Goal: Information Seeking & Learning: Check status

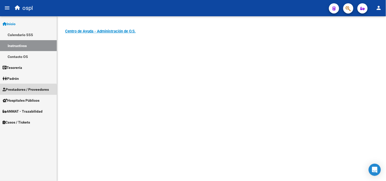
click at [23, 91] on span "Prestadores / Proveedores" at bounding box center [26, 90] width 46 height 6
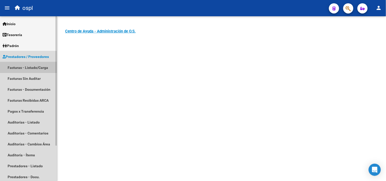
click at [22, 66] on link "Facturas - Listado/Carga" at bounding box center [28, 67] width 57 height 11
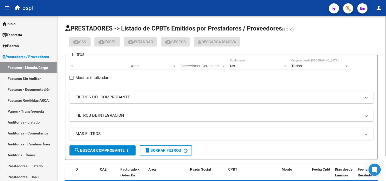
click at [90, 98] on mat-panel-title "FILTROS DEL COMPROBANTE" at bounding box center [219, 97] width 286 height 6
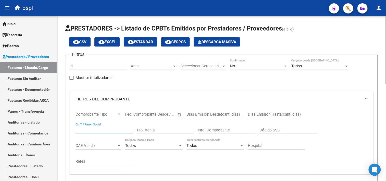
click at [97, 131] on input "CUIT / Razón Social" at bounding box center [105, 130] width 58 height 5
type input "UNIVERSIDAD"
click at [267, 69] on div "No Confirmado" at bounding box center [259, 64] width 58 height 11
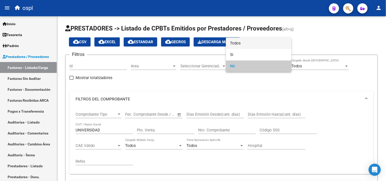
click at [245, 41] on span "Todos" at bounding box center [259, 43] width 58 height 11
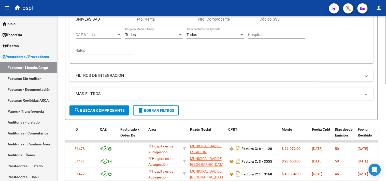
scroll to position [113, 0]
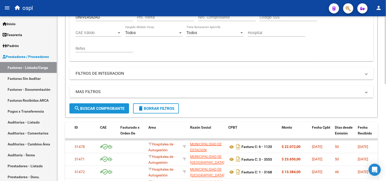
click at [107, 111] on span "search Buscar Comprobante" at bounding box center [99, 108] width 50 height 5
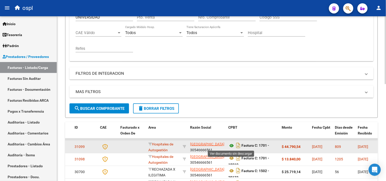
click at [230, 145] on icon at bounding box center [231, 146] width 7 height 6
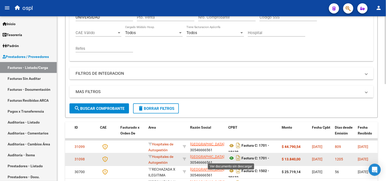
click at [232, 158] on icon at bounding box center [231, 159] width 7 height 6
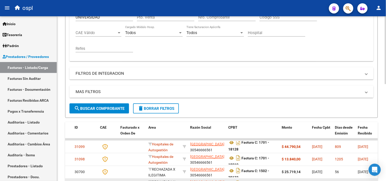
scroll to position [6, 0]
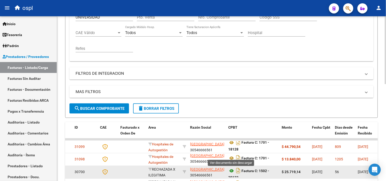
click at [232, 172] on icon at bounding box center [231, 171] width 7 height 6
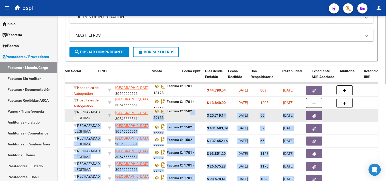
scroll to position [0, 135]
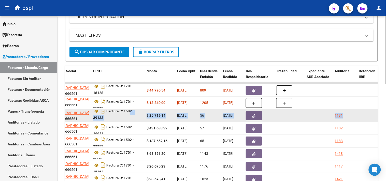
drag, startPoint x: 264, startPoint y: 116, endPoint x: 348, endPoint y: 116, distance: 84.5
click at [338, 116] on div "1181" at bounding box center [339, 116] width 8 height 6
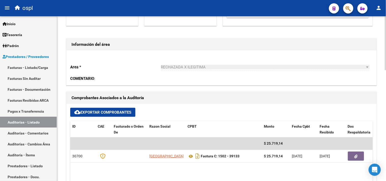
scroll to position [113, 0]
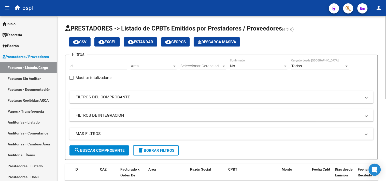
click at [89, 98] on mat-panel-title "FILTROS DEL COMPROBANTE" at bounding box center [219, 97] width 286 height 6
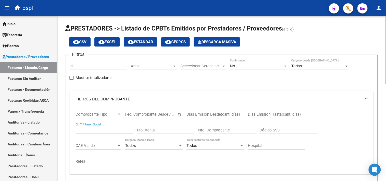
click at [91, 129] on input "CUIT / Razón Social" at bounding box center [105, 130] width 58 height 5
click at [272, 69] on div "No Confirmado" at bounding box center [259, 64] width 58 height 11
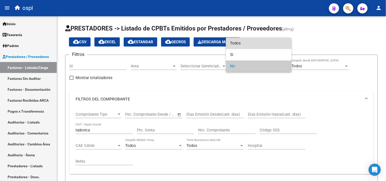
click at [247, 45] on span "Todos" at bounding box center [259, 43] width 58 height 11
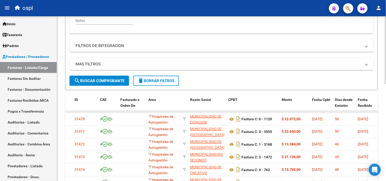
scroll to position [141, 0]
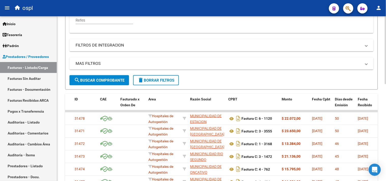
click at [101, 78] on span "search Buscar Comprobante" at bounding box center [99, 80] width 50 height 5
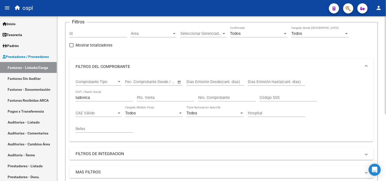
scroll to position [27, 0]
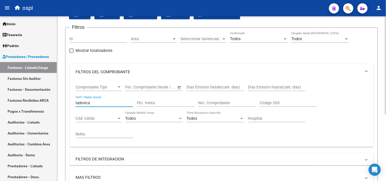
click at [96, 102] on input "ludovica" at bounding box center [105, 103] width 58 height 5
type input "l"
type input "samo"
drag, startPoint x: 89, startPoint y: 103, endPoint x: 68, endPoint y: 104, distance: 21.6
click at [68, 104] on form "Filtros Id Area Area Seleccionar Gerenciador Seleccionar Gerenciador Todos Conf…" at bounding box center [221, 115] width 313 height 176
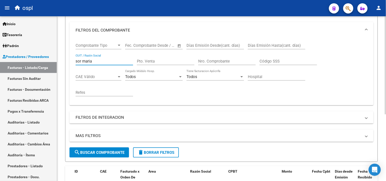
scroll to position [112, 0]
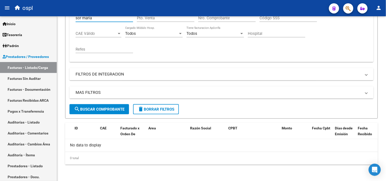
type input "sor maria"
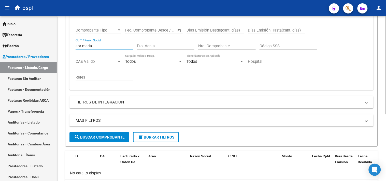
scroll to position [84, 0]
drag, startPoint x: 93, startPoint y: 46, endPoint x: 64, endPoint y: 41, distance: 29.1
click at [66, 43] on form "Filtros Id Area Area Seleccionar Gerenciador Seleccionar Gerenciador Todos Conf…" at bounding box center [221, 59] width 313 height 176
type input "30626983398"
click at [141, 46] on input "Pto. Venta" at bounding box center [166, 46] width 58 height 5
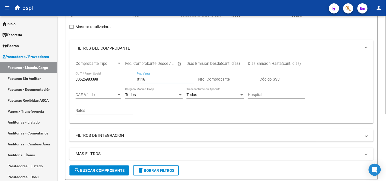
scroll to position [0, 0]
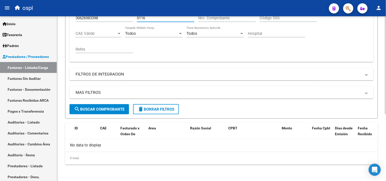
type input "0116"
click at [112, 109] on span "search Buscar Comprobante" at bounding box center [99, 109] width 50 height 5
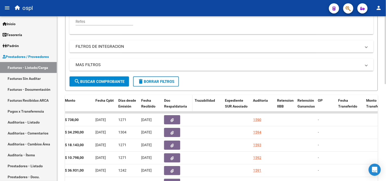
scroll to position [122, 0]
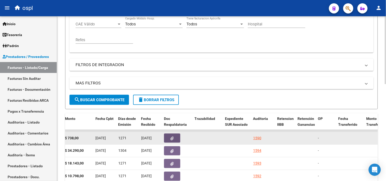
click at [172, 137] on icon "button" at bounding box center [172, 139] width 3 height 4
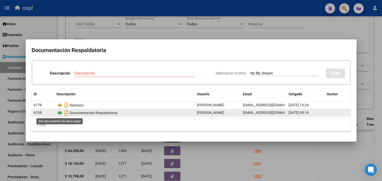
click at [60, 113] on icon at bounding box center [60, 113] width 7 height 6
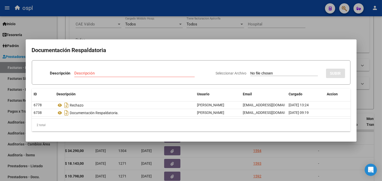
click at [229, 160] on div at bounding box center [191, 90] width 382 height 181
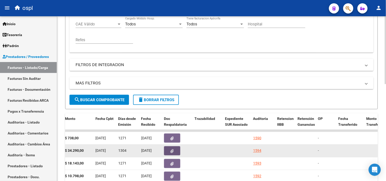
click at [174, 150] on icon "button" at bounding box center [172, 151] width 3 height 4
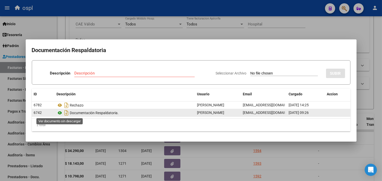
click at [60, 112] on icon at bounding box center [60, 113] width 7 height 6
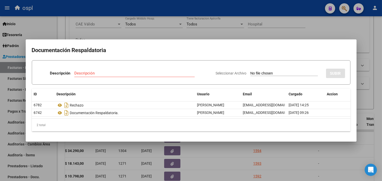
click at [101, 31] on div at bounding box center [191, 90] width 382 height 181
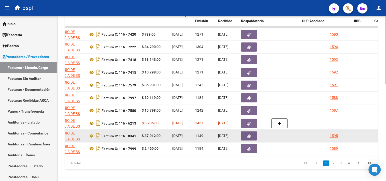
scroll to position [235, 0]
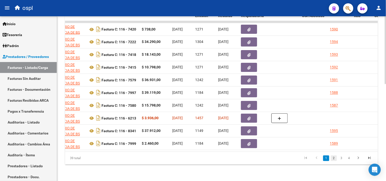
click at [334, 159] on link "2" at bounding box center [334, 159] width 6 height 6
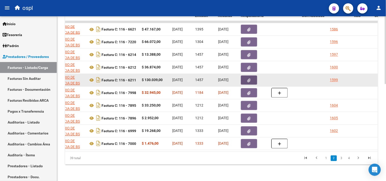
click at [248, 79] on icon "button" at bounding box center [249, 81] width 3 height 4
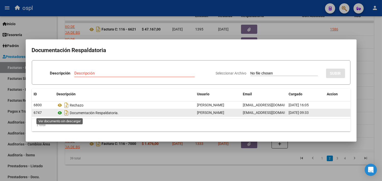
click at [58, 114] on icon at bounding box center [60, 113] width 7 height 6
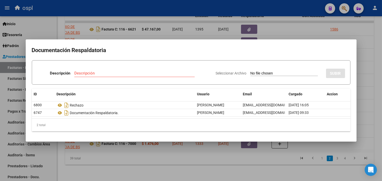
click at [305, 34] on div at bounding box center [191, 90] width 382 height 181
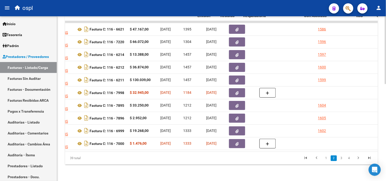
scroll to position [0, 132]
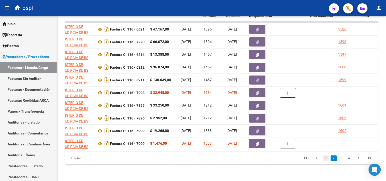
click at [327, 158] on link "1" at bounding box center [326, 159] width 6 height 6
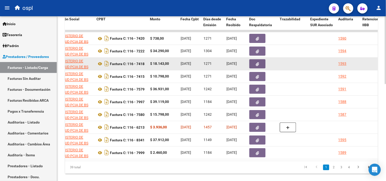
scroll to position [235, 0]
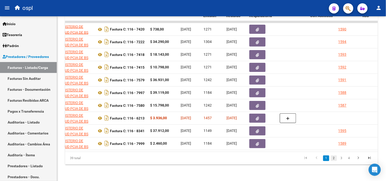
click at [335, 157] on link "2" at bounding box center [334, 159] width 6 height 6
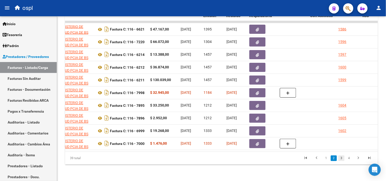
click at [342, 159] on link "3" at bounding box center [342, 159] width 6 height 6
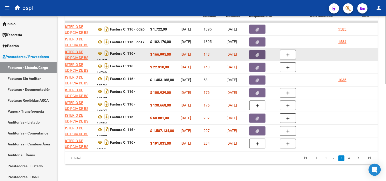
click at [256, 53] on icon "button" at bounding box center [257, 55] width 3 height 4
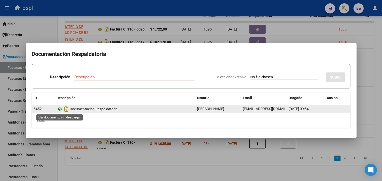
click at [60, 109] on icon at bounding box center [60, 109] width 7 height 6
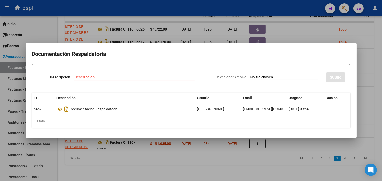
click at [299, 36] on div at bounding box center [191, 90] width 382 height 181
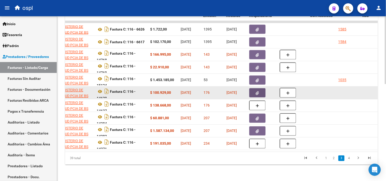
click at [257, 91] on icon "button" at bounding box center [257, 93] width 3 height 4
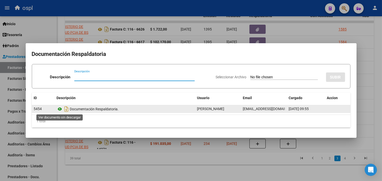
click at [60, 109] on icon at bounding box center [60, 109] width 7 height 6
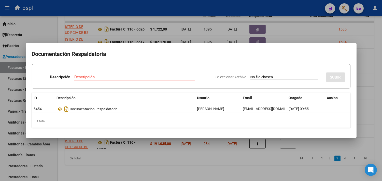
click at [300, 40] on div at bounding box center [191, 90] width 382 height 181
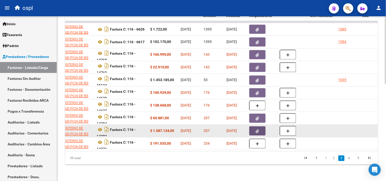
click at [258, 130] on icon "button" at bounding box center [257, 132] width 3 height 4
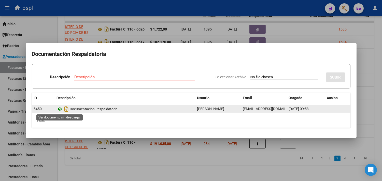
click at [62, 110] on icon at bounding box center [60, 109] width 7 height 6
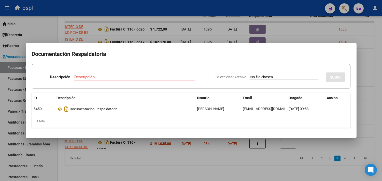
click at [297, 36] on div at bounding box center [191, 90] width 382 height 181
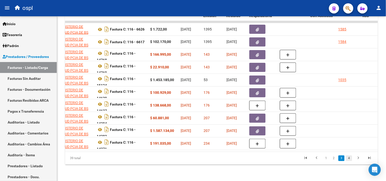
click at [349, 157] on link "4" at bounding box center [349, 159] width 6 height 6
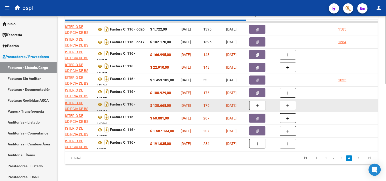
scroll to position [222, 0]
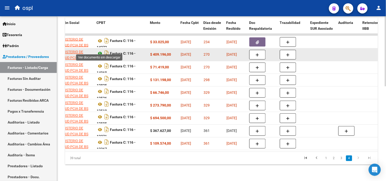
click at [100, 51] on icon at bounding box center [100, 54] width 7 height 6
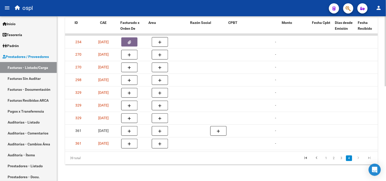
scroll to position [0, 0]
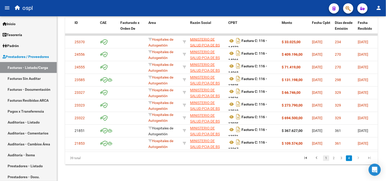
click at [325, 159] on link "1" at bounding box center [326, 159] width 6 height 6
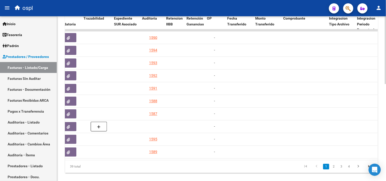
scroll to position [0, 332]
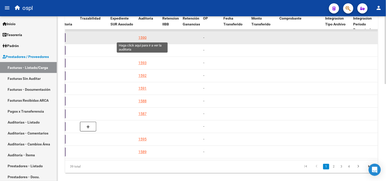
click at [143, 37] on div "1590" at bounding box center [143, 38] width 8 height 6
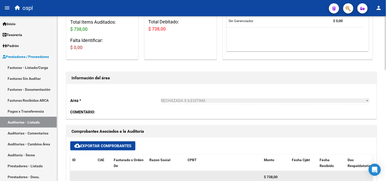
scroll to position [113, 0]
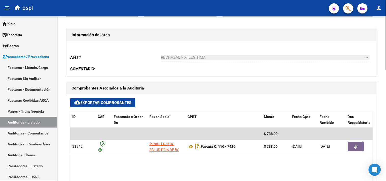
click at [211, 55] on div "RECHAZADA X ILEGITIMA" at bounding box center [263, 57] width 204 height 5
click at [217, 57] on div "RECHAZADA X ILEGITIMA" at bounding box center [263, 57] width 204 height 5
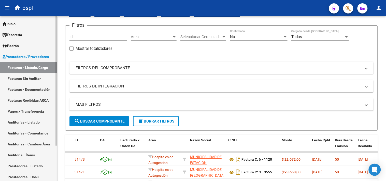
scroll to position [113, 0]
